Goal: Task Accomplishment & Management: Manage account settings

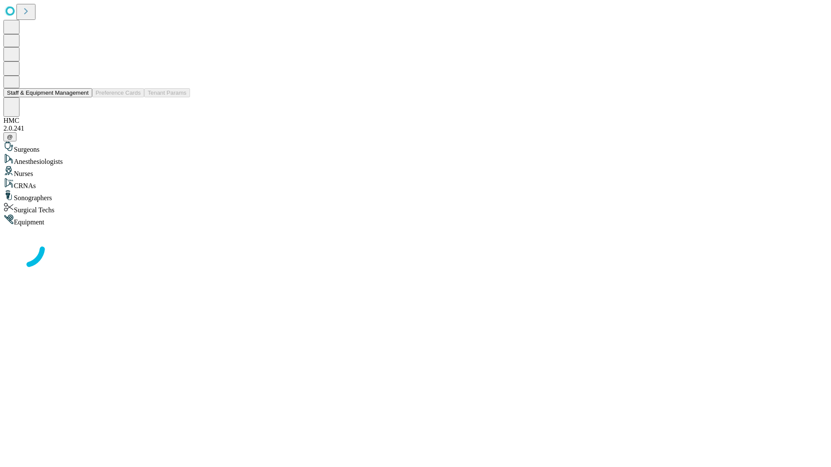
click at [83, 97] on button "Staff & Equipment Management" at bounding box center [47, 92] width 89 height 9
